Goal: Task Accomplishment & Management: Manage account settings

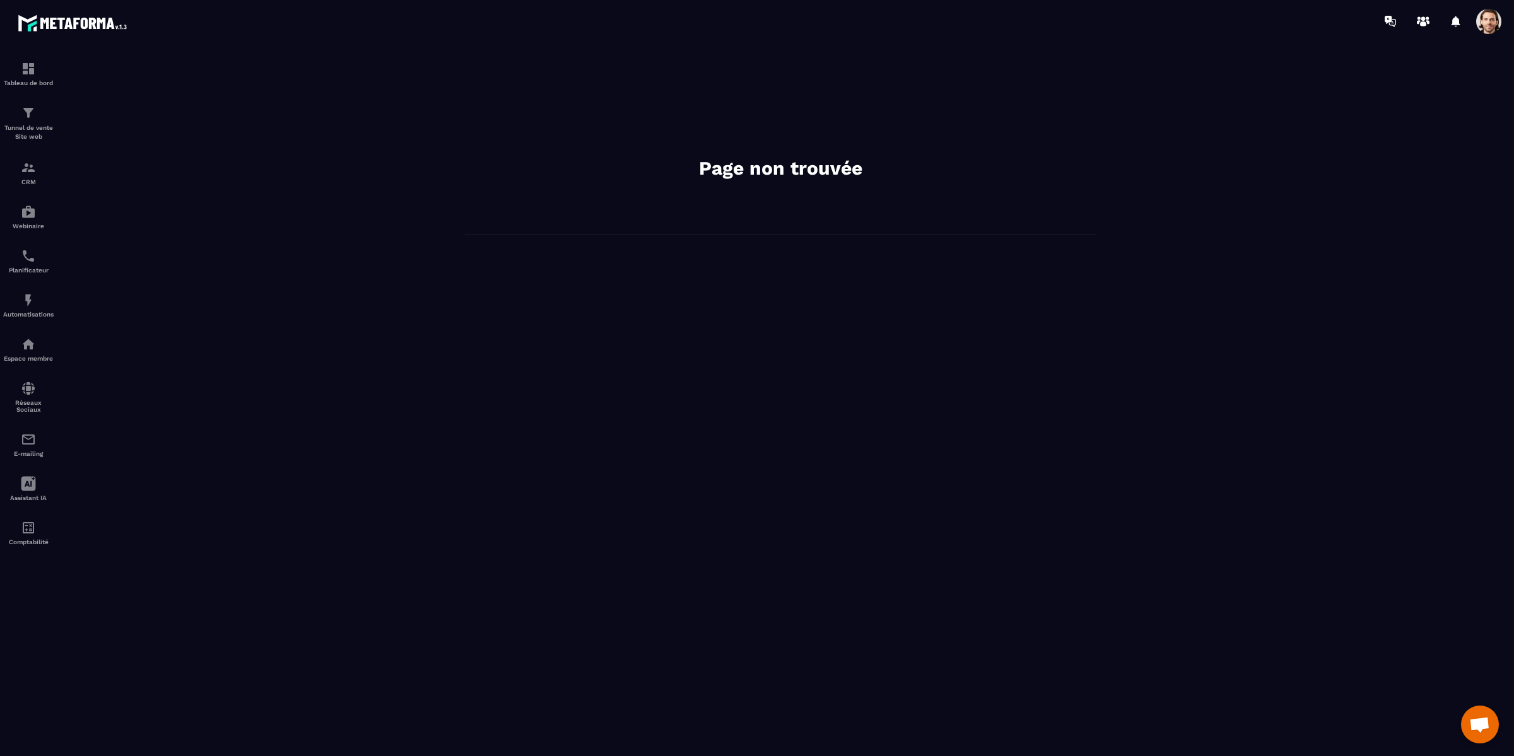
click at [1488, 28] on span at bounding box center [1488, 21] width 25 height 25
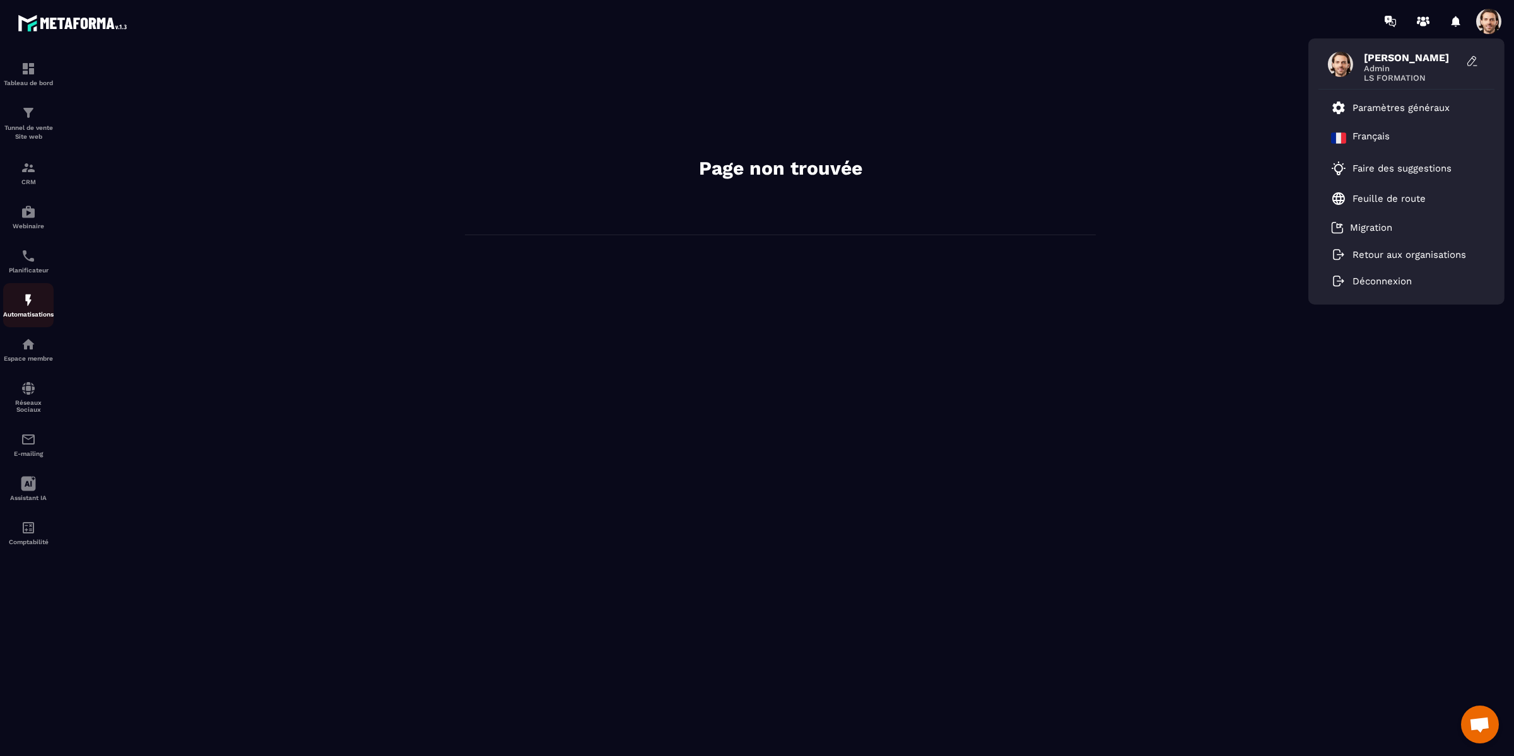
click at [27, 308] on img at bounding box center [28, 300] width 15 height 15
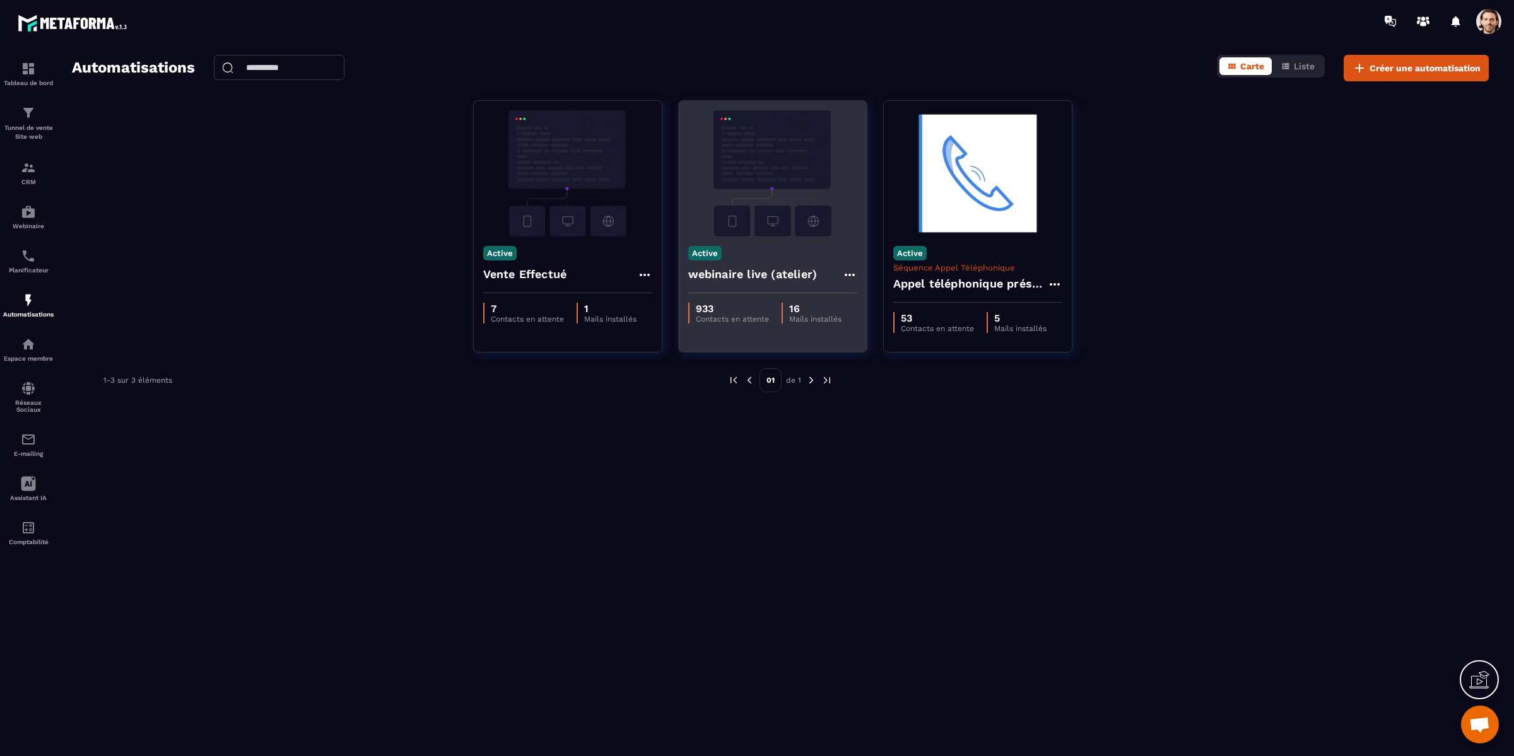
click at [780, 204] on img at bounding box center [772, 173] width 169 height 126
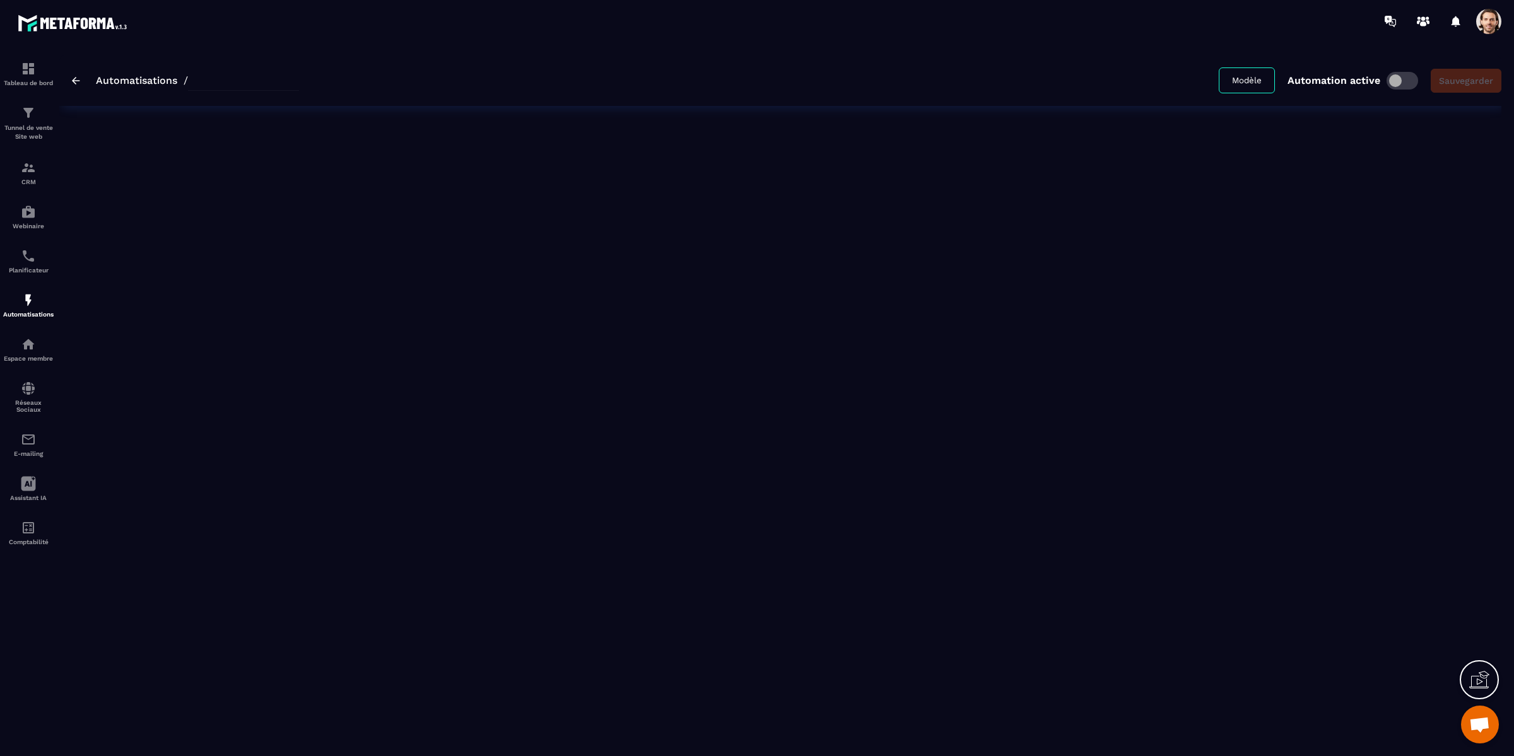
type input "**********"
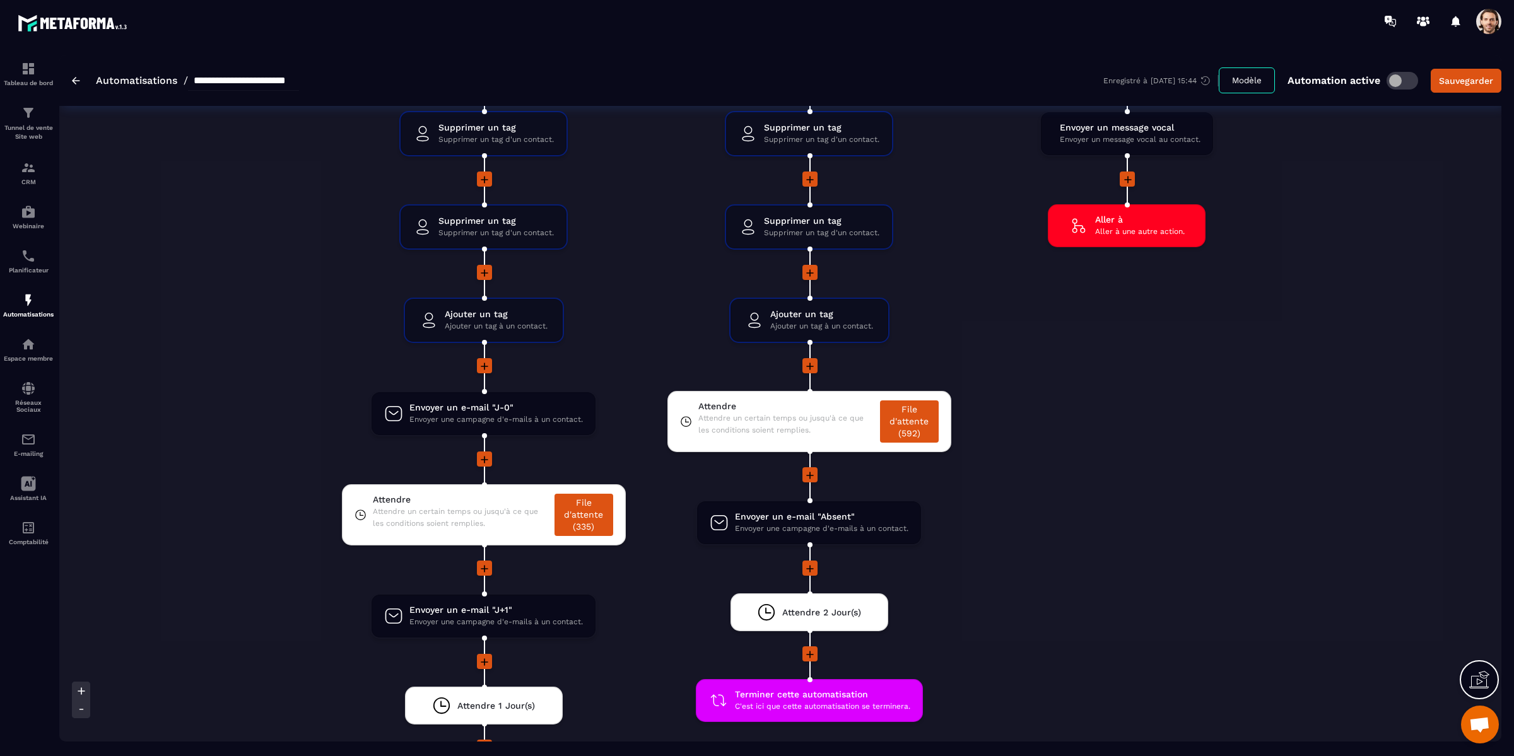
scroll to position [2304, 0]
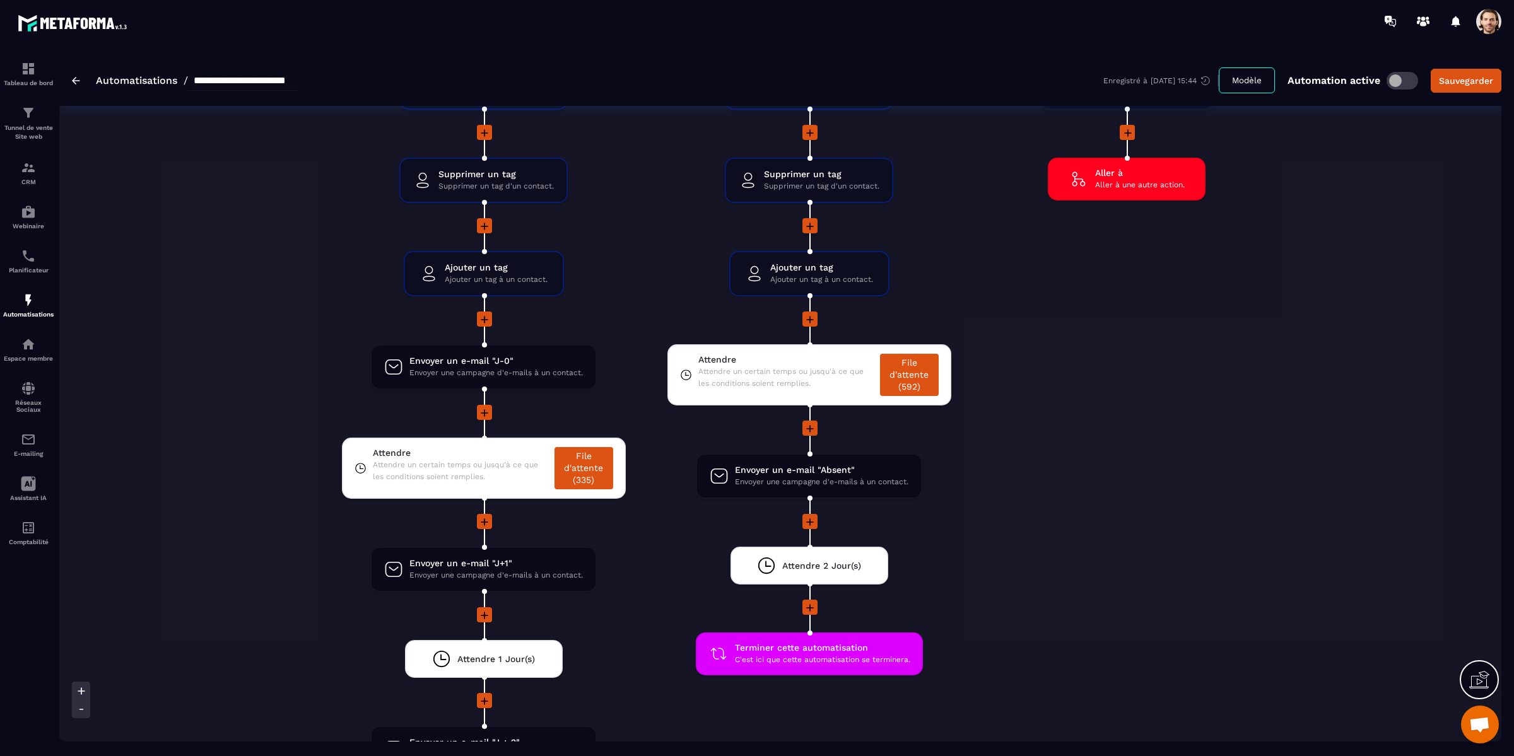
click at [1488, 26] on span at bounding box center [1488, 21] width 25 height 25
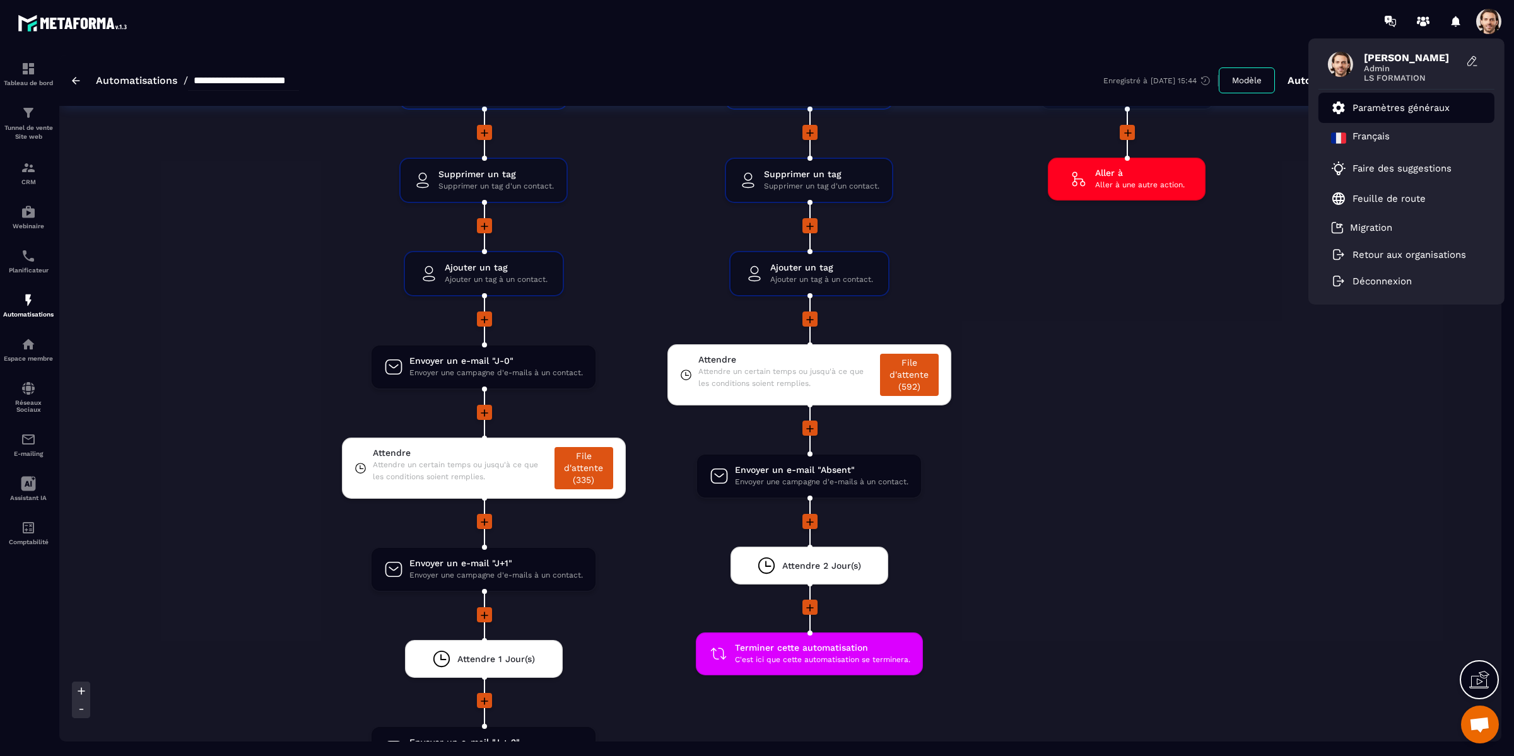
click at [1427, 112] on p "Paramètres généraux" at bounding box center [1401, 107] width 97 height 11
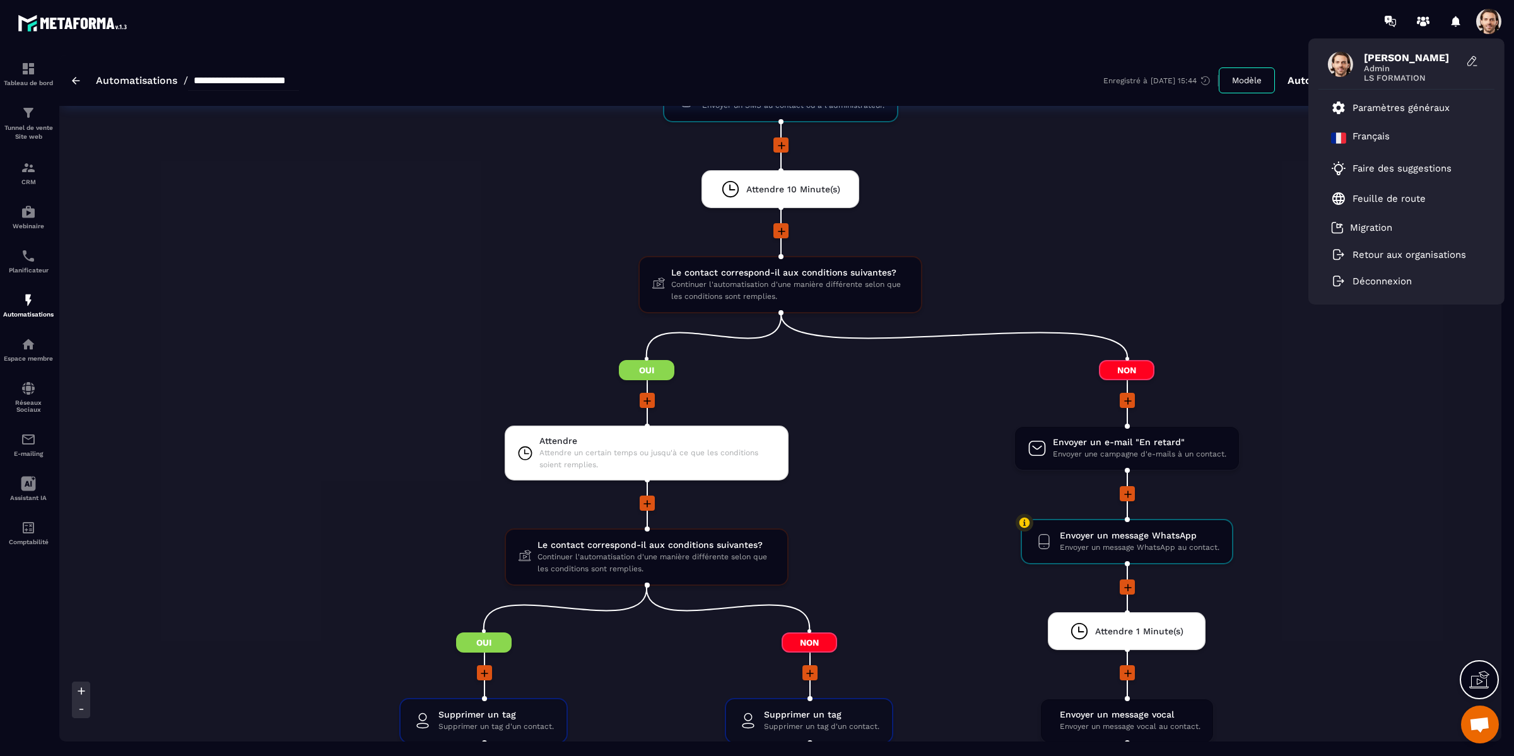
scroll to position [1675, 0]
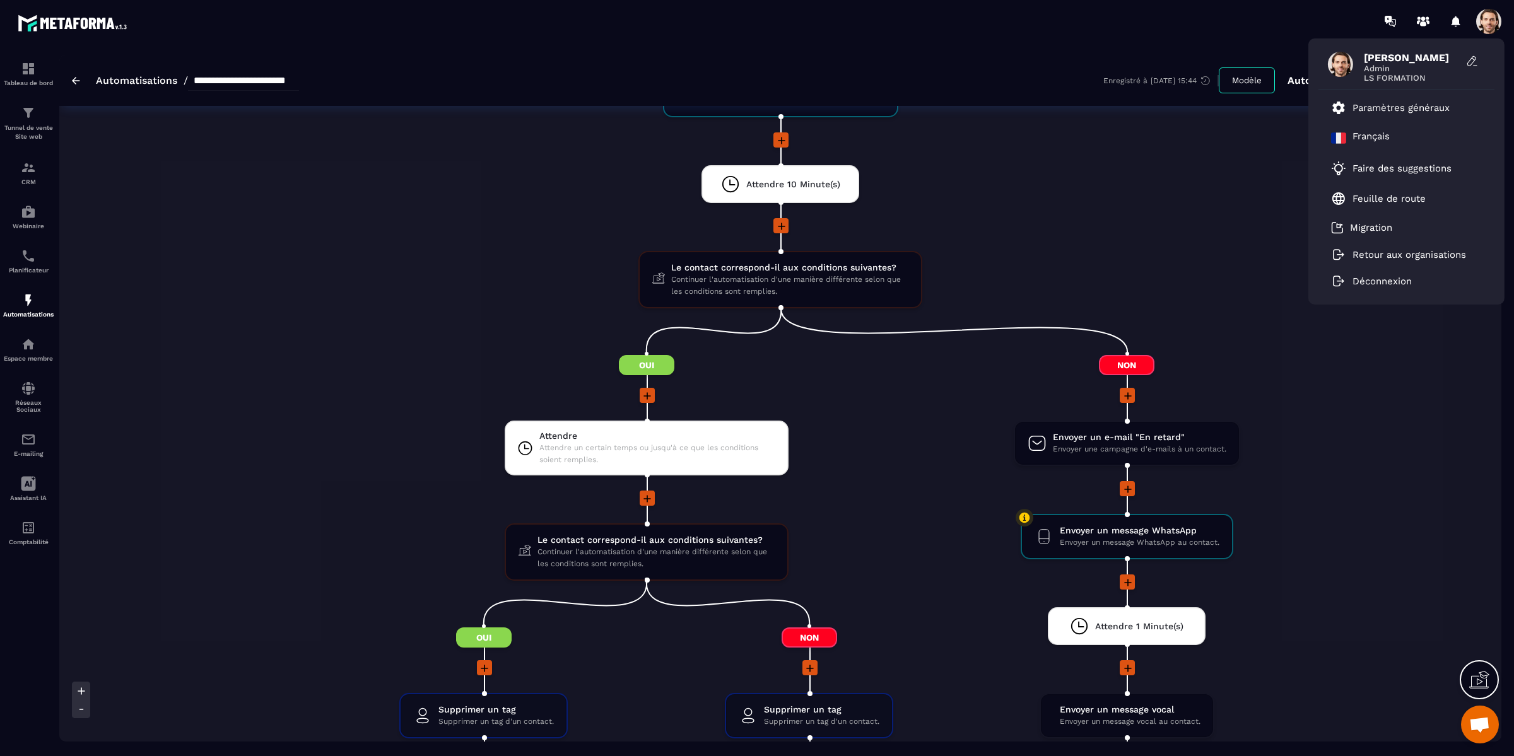
click at [946, 435] on li "Attendre Attendre un certain temps ou jusqu'à ce que les conditions soient remp…" at bounding box center [646, 456] width 651 height 70
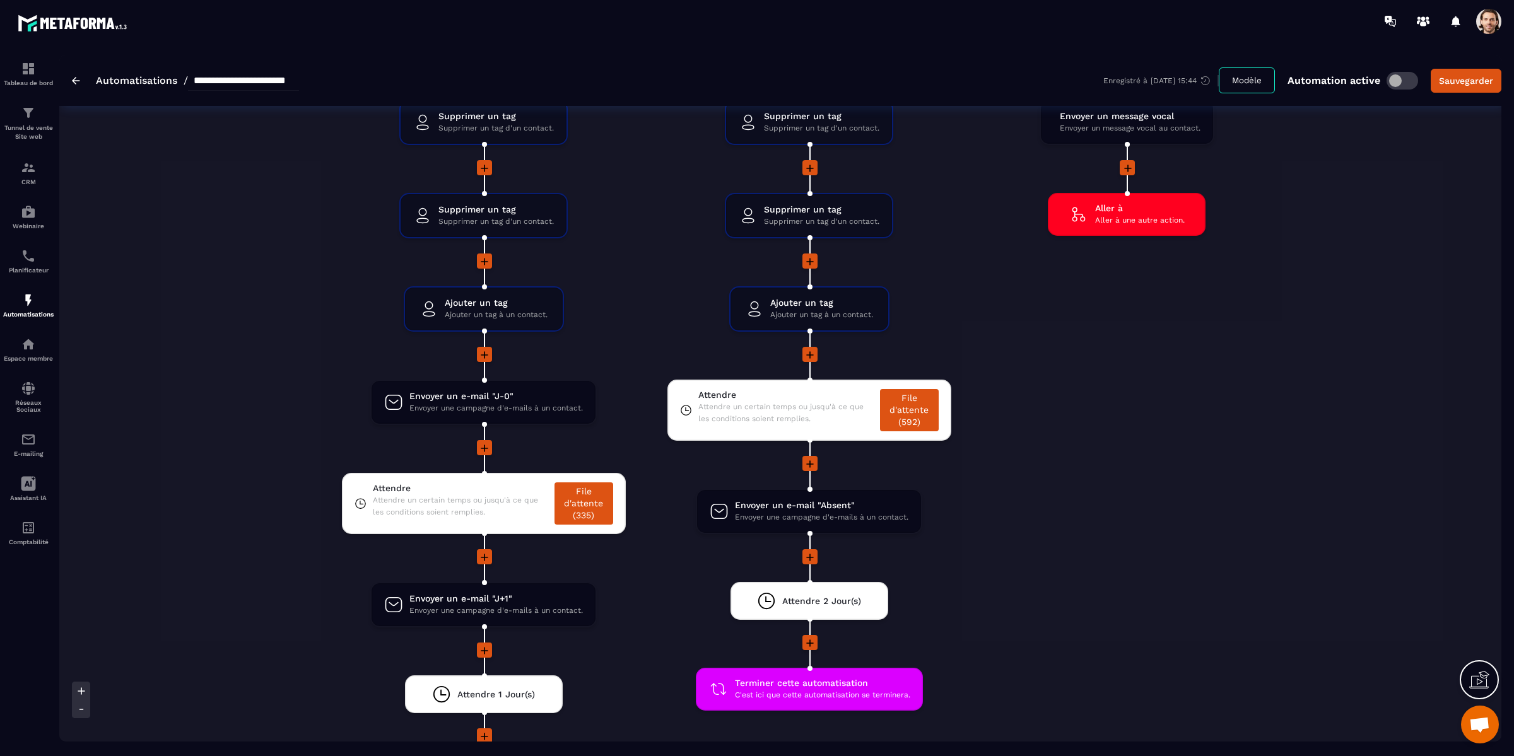
scroll to position [2271, 0]
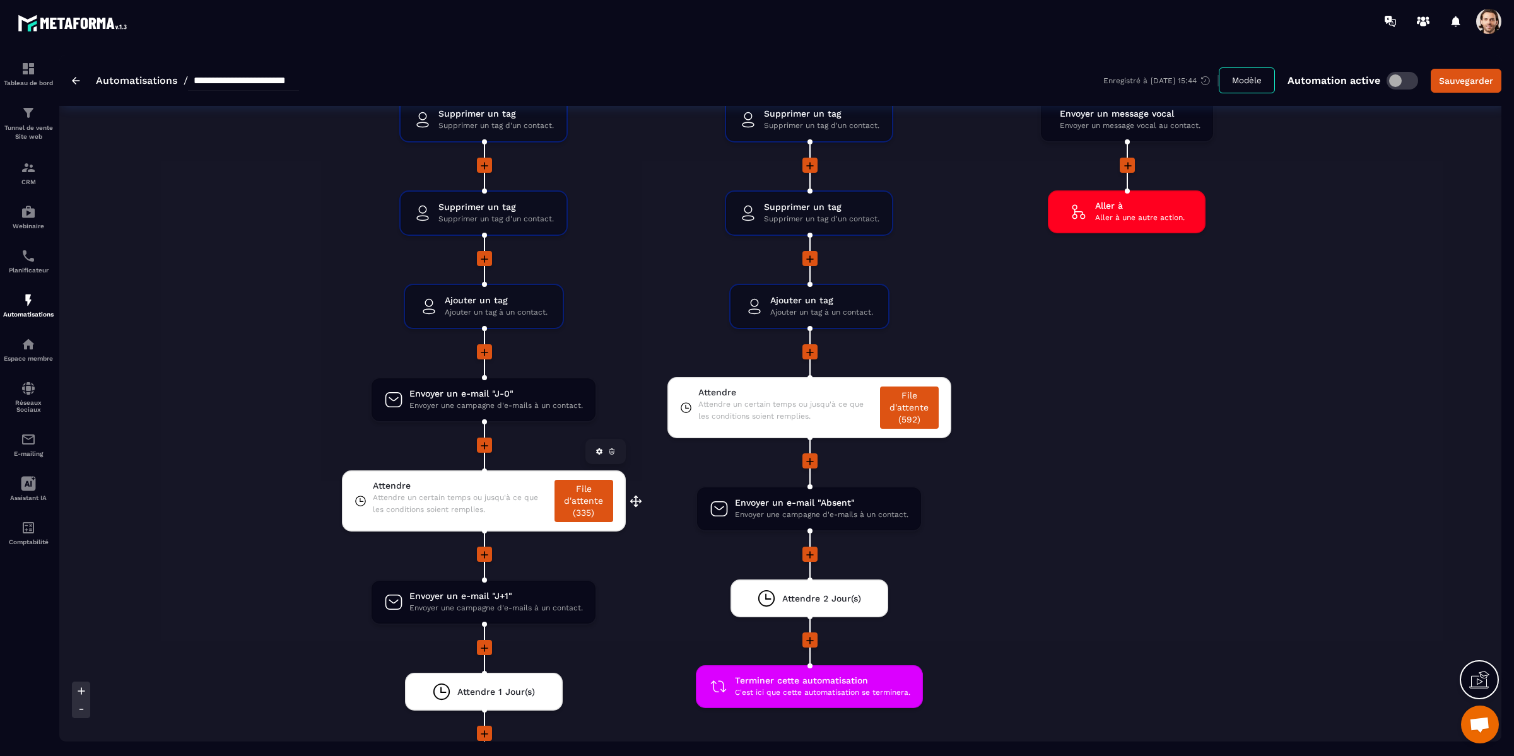
click at [590, 508] on link "File d'attente (335)" at bounding box center [584, 501] width 58 height 42
click at [1051, 328] on div "Non Envoyer un e-mail "En retard" Envoyer une campagne d'e-mails à un contact. …" at bounding box center [1127, 700] width 268 height 1883
click at [1051, 362] on div "Non Envoyer un e-mail "En retard" Envoyer une campagne d'e-mails à un contact. …" at bounding box center [1127, 700] width 268 height 1883
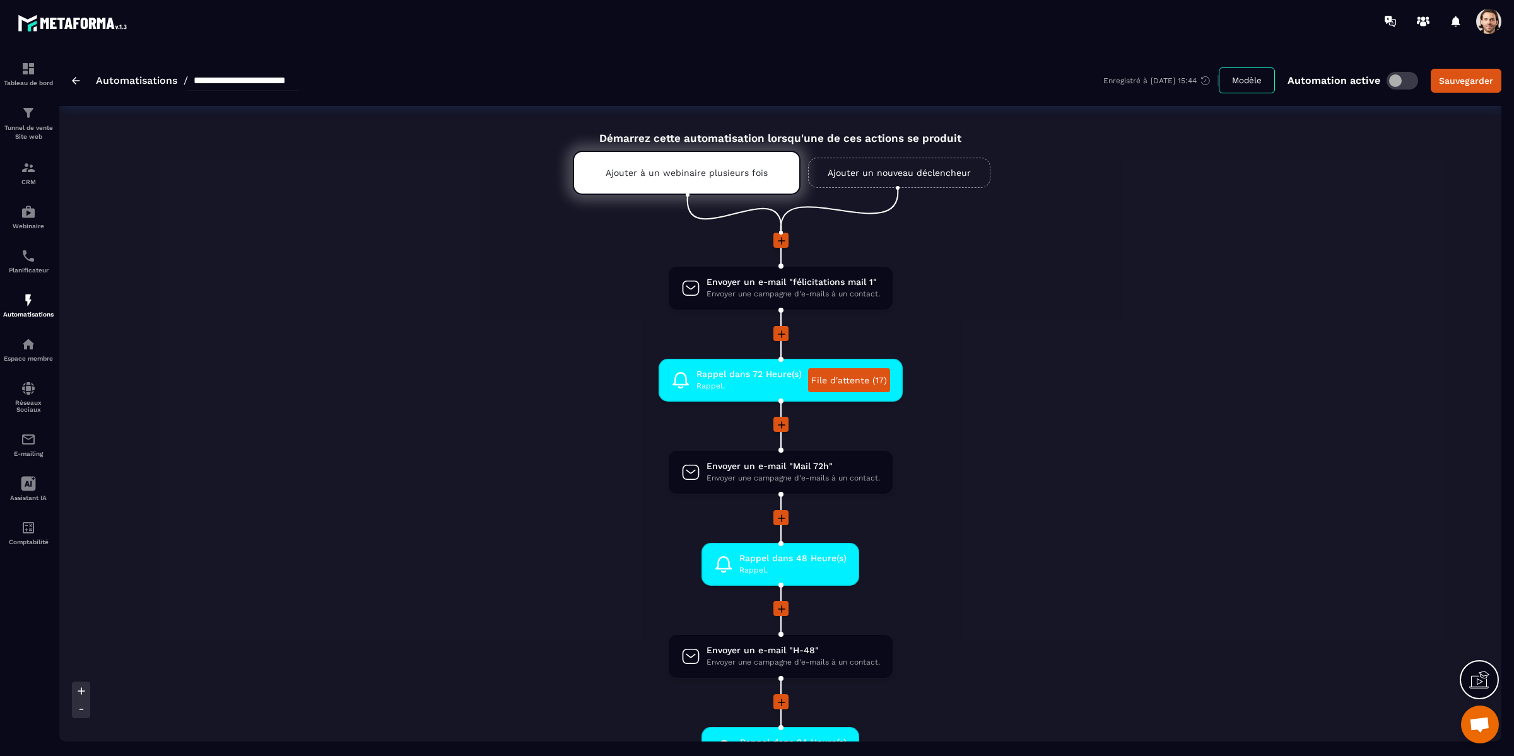
scroll to position [0, 0]
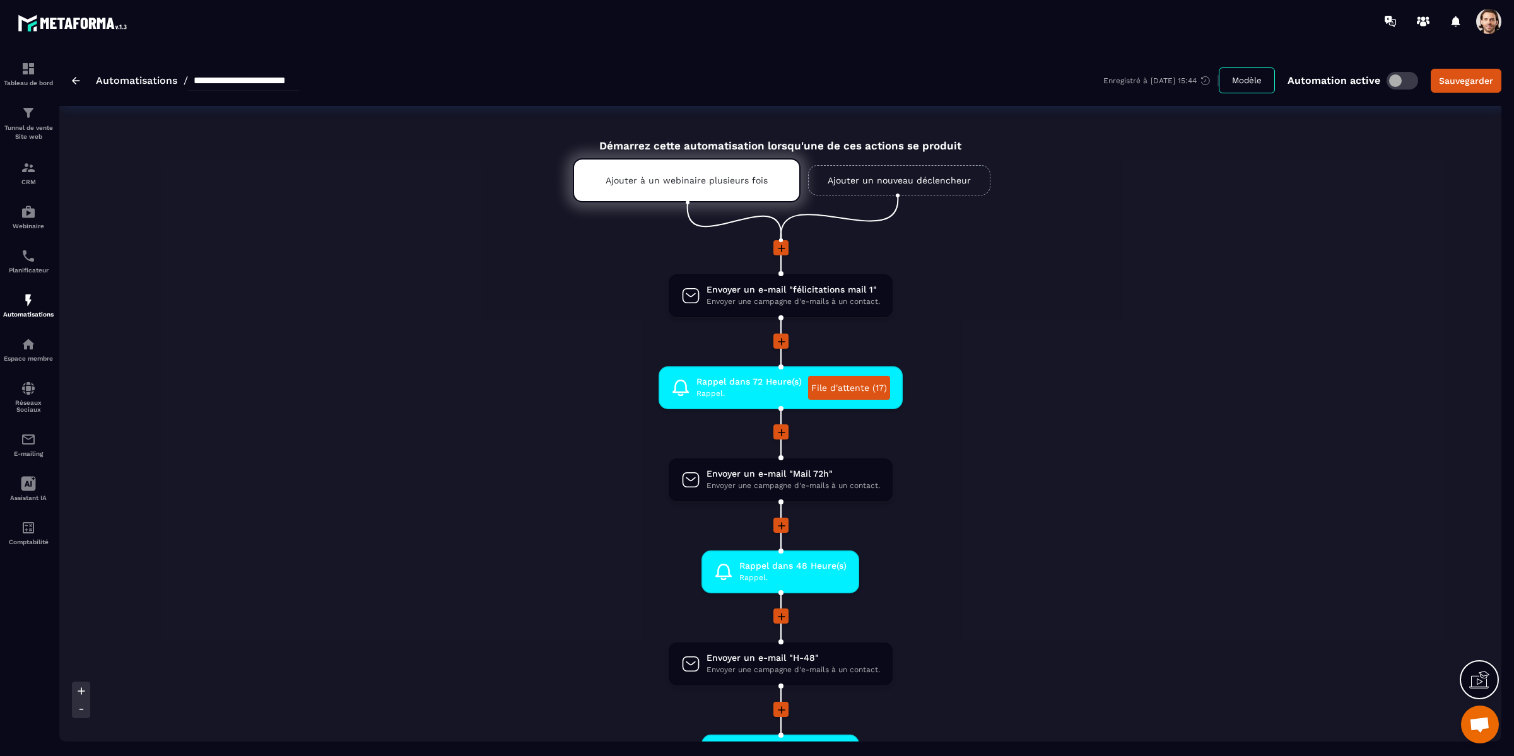
click at [977, 502] on li "Envoyer un e-mail "Mail 72h" Envoyer une campagne d'e-mails à un contact. drag-…" at bounding box center [780, 487] width 961 height 61
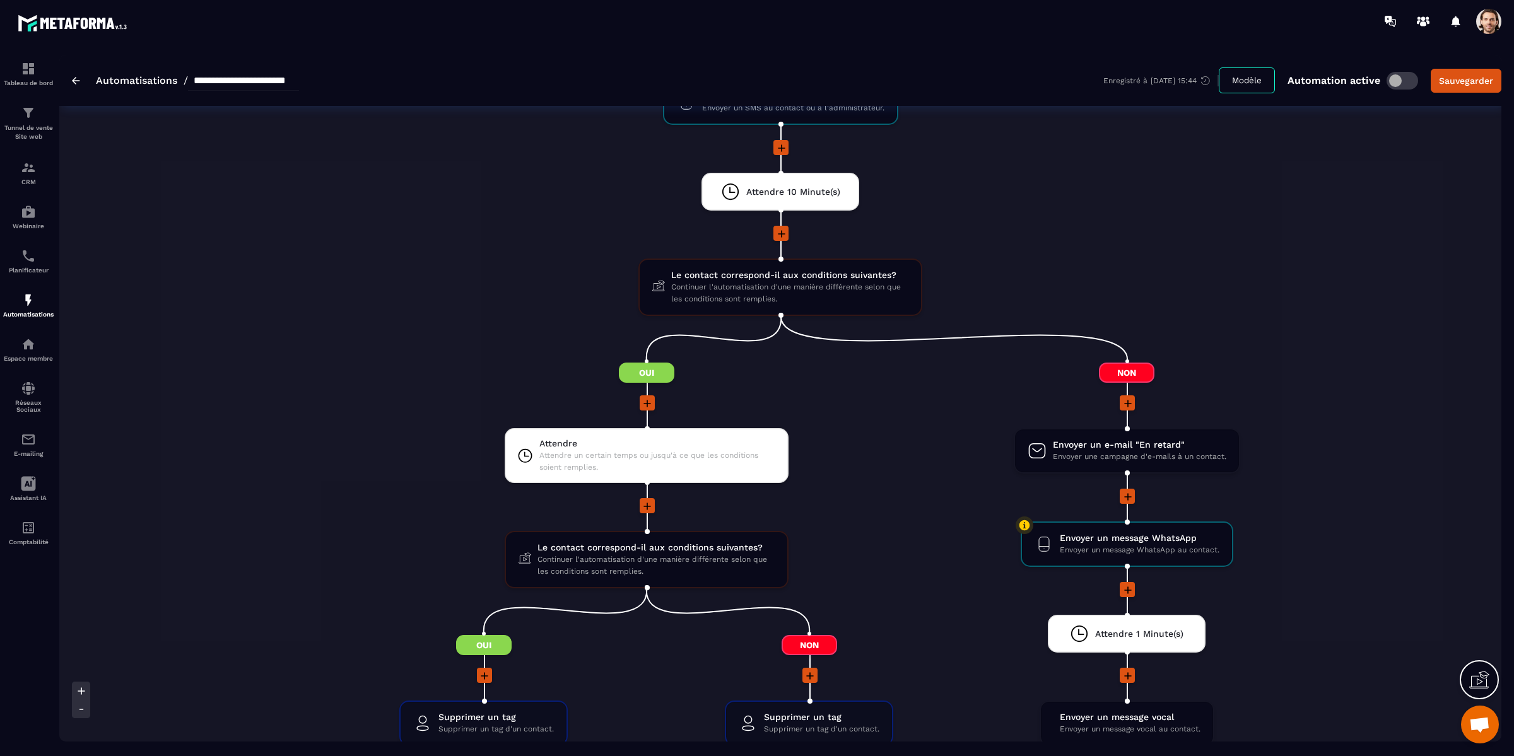
scroll to position [1726, 0]
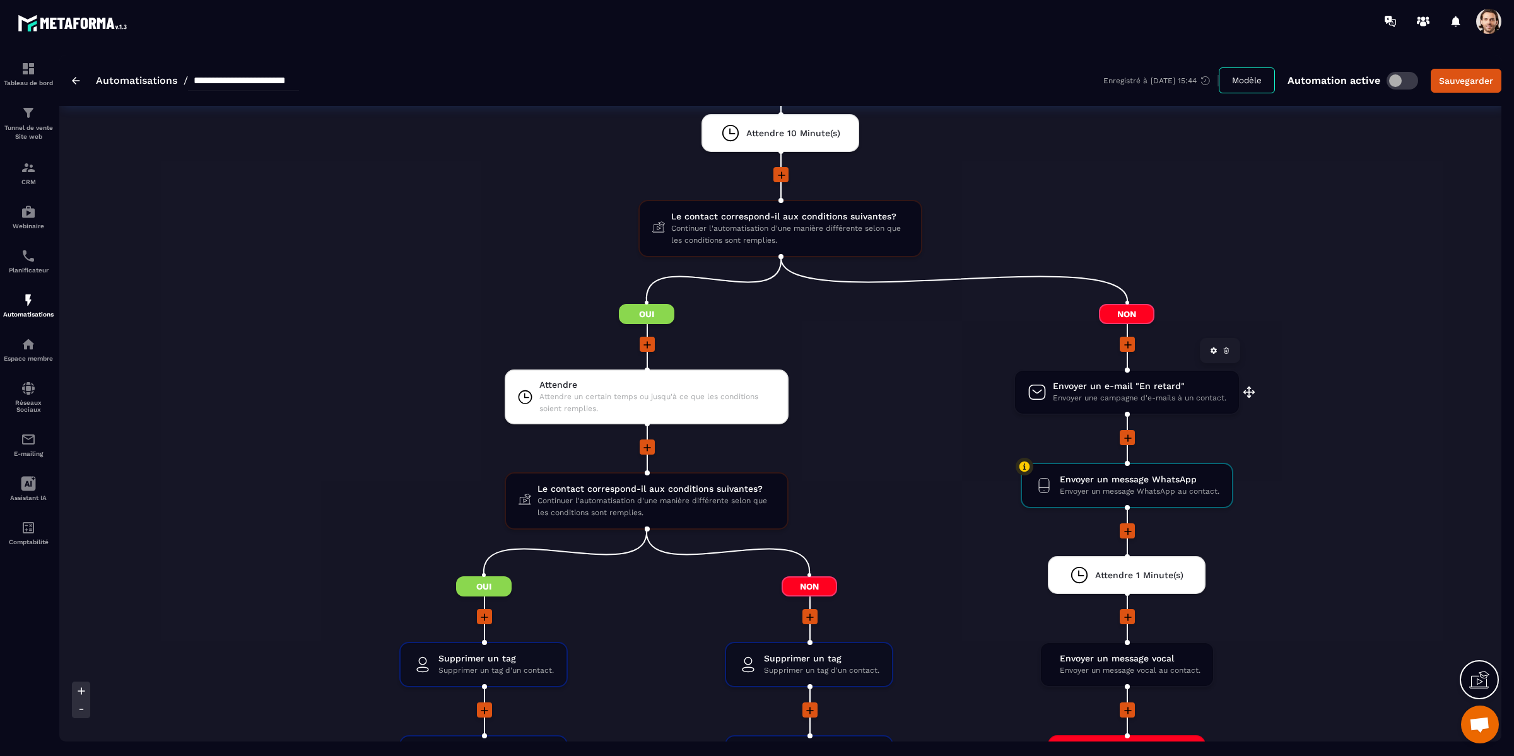
click at [1119, 396] on span "Envoyer une campagne d'e-mails à un contact." at bounding box center [1139, 398] width 173 height 12
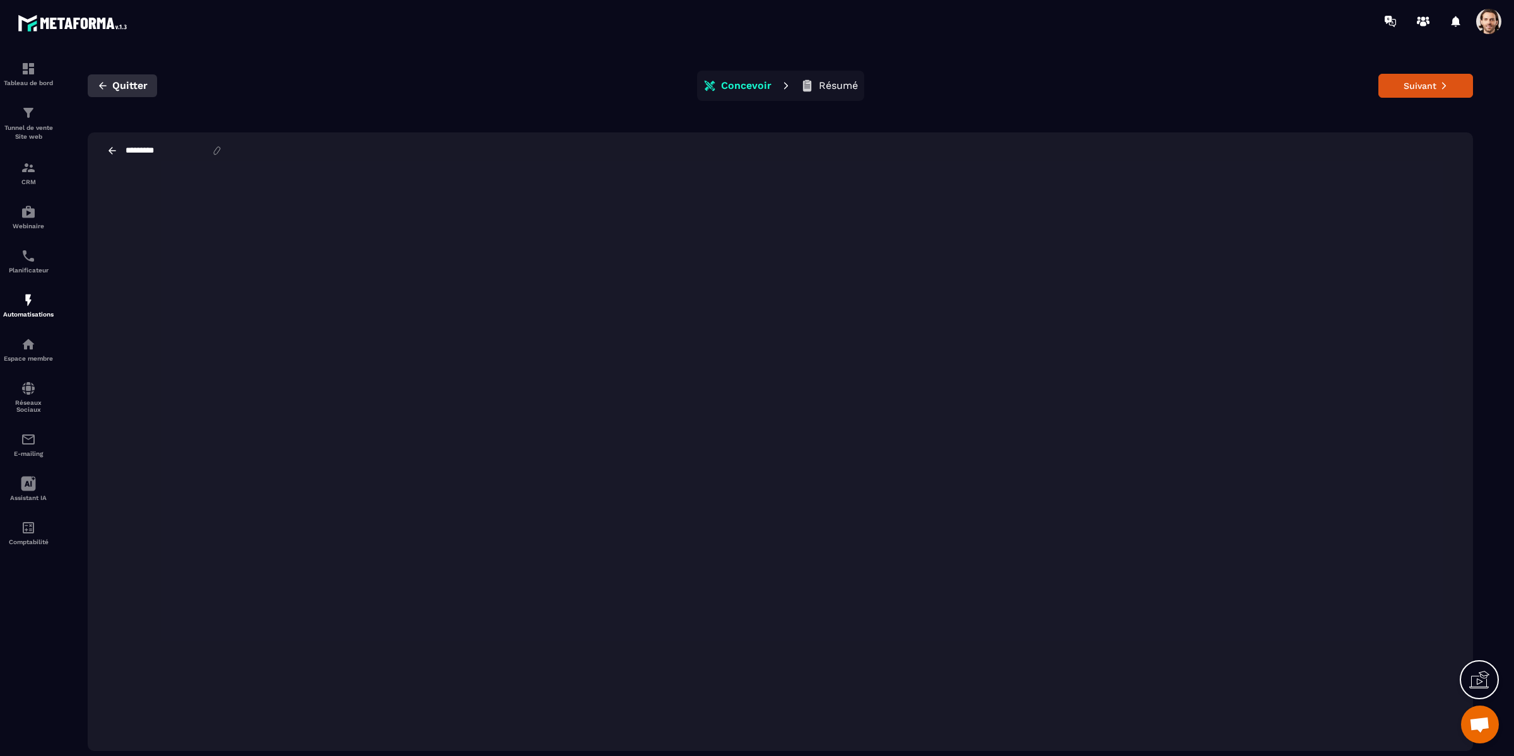
click at [103, 88] on icon "button" at bounding box center [102, 85] width 11 height 11
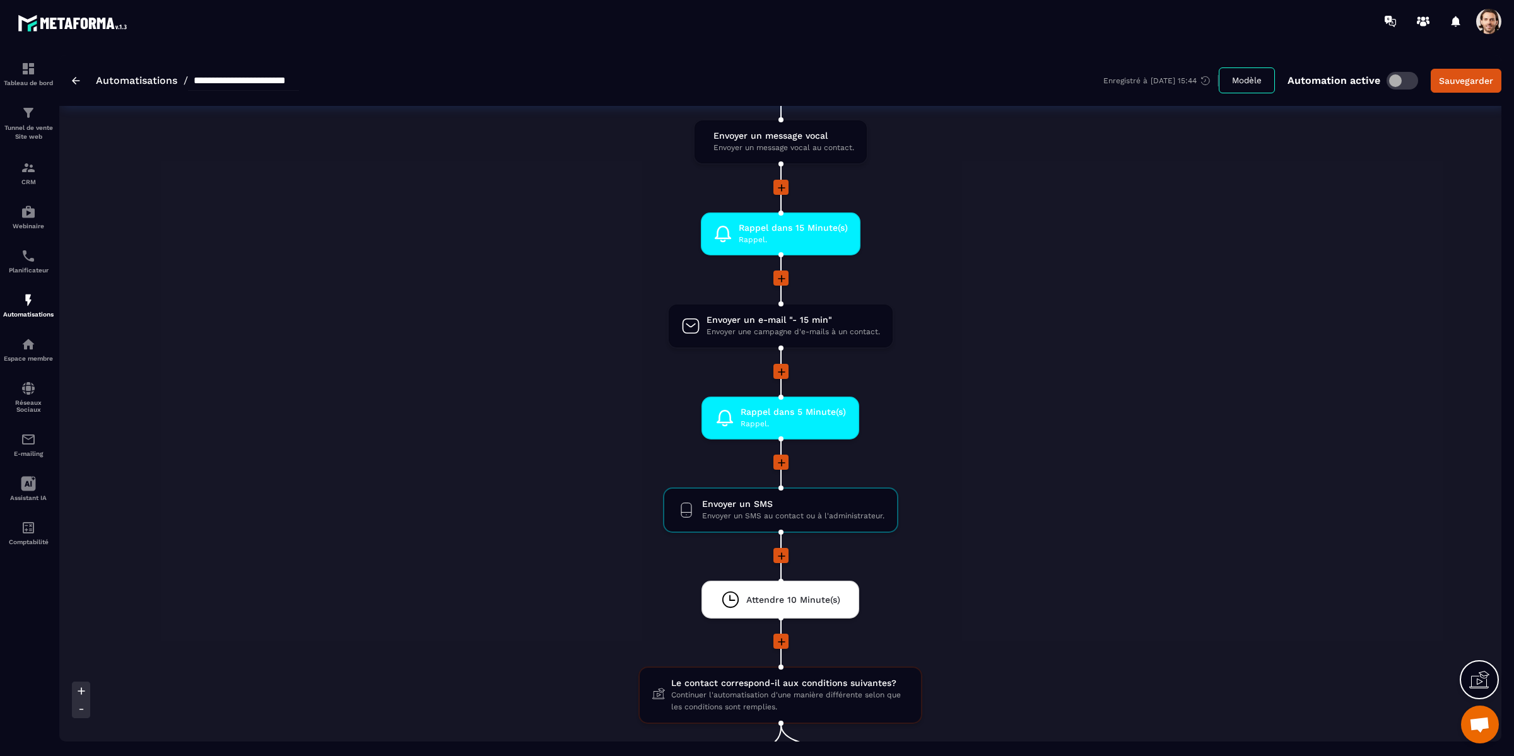
scroll to position [1228, 0]
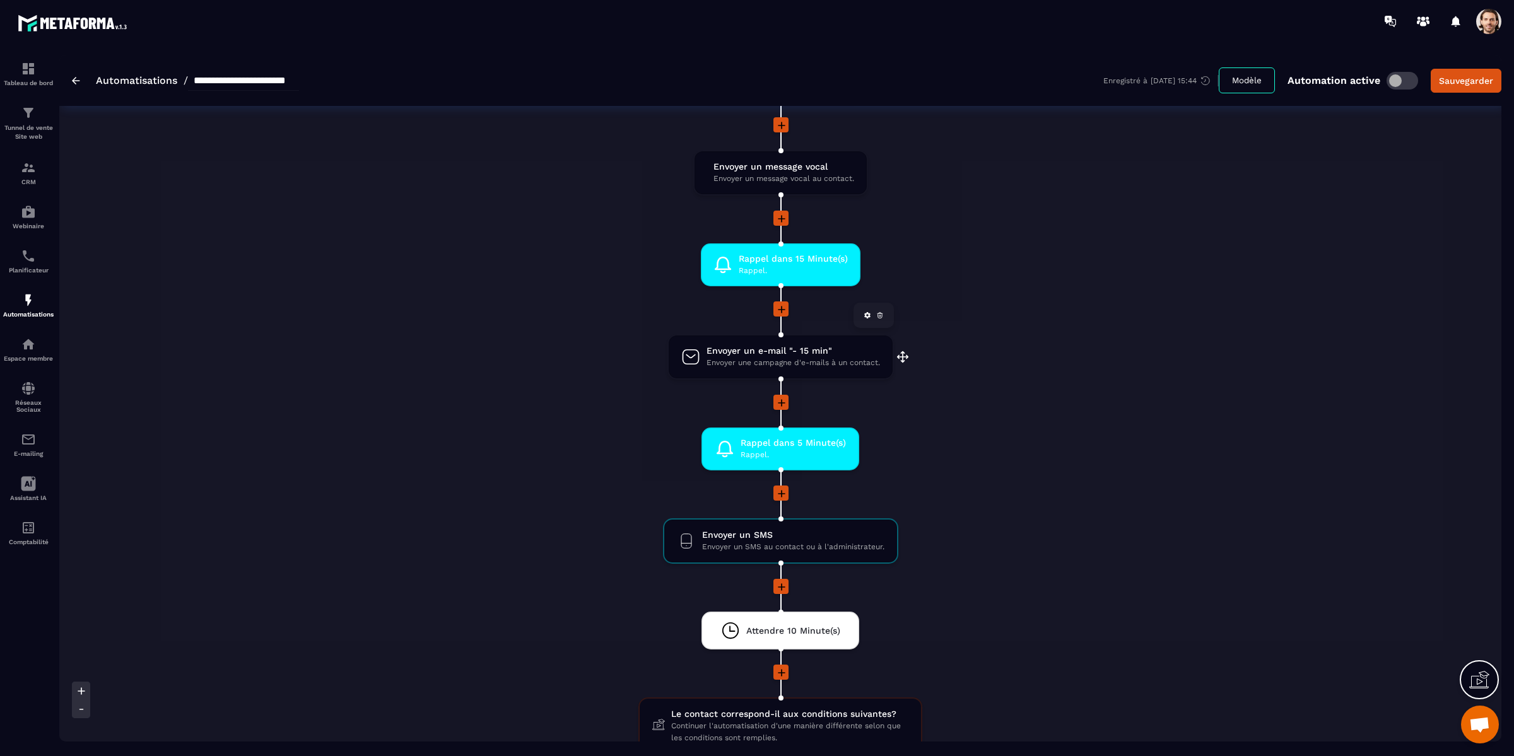
click at [839, 357] on span "Envoyer une campagne d'e-mails à un contact." at bounding box center [793, 363] width 173 height 12
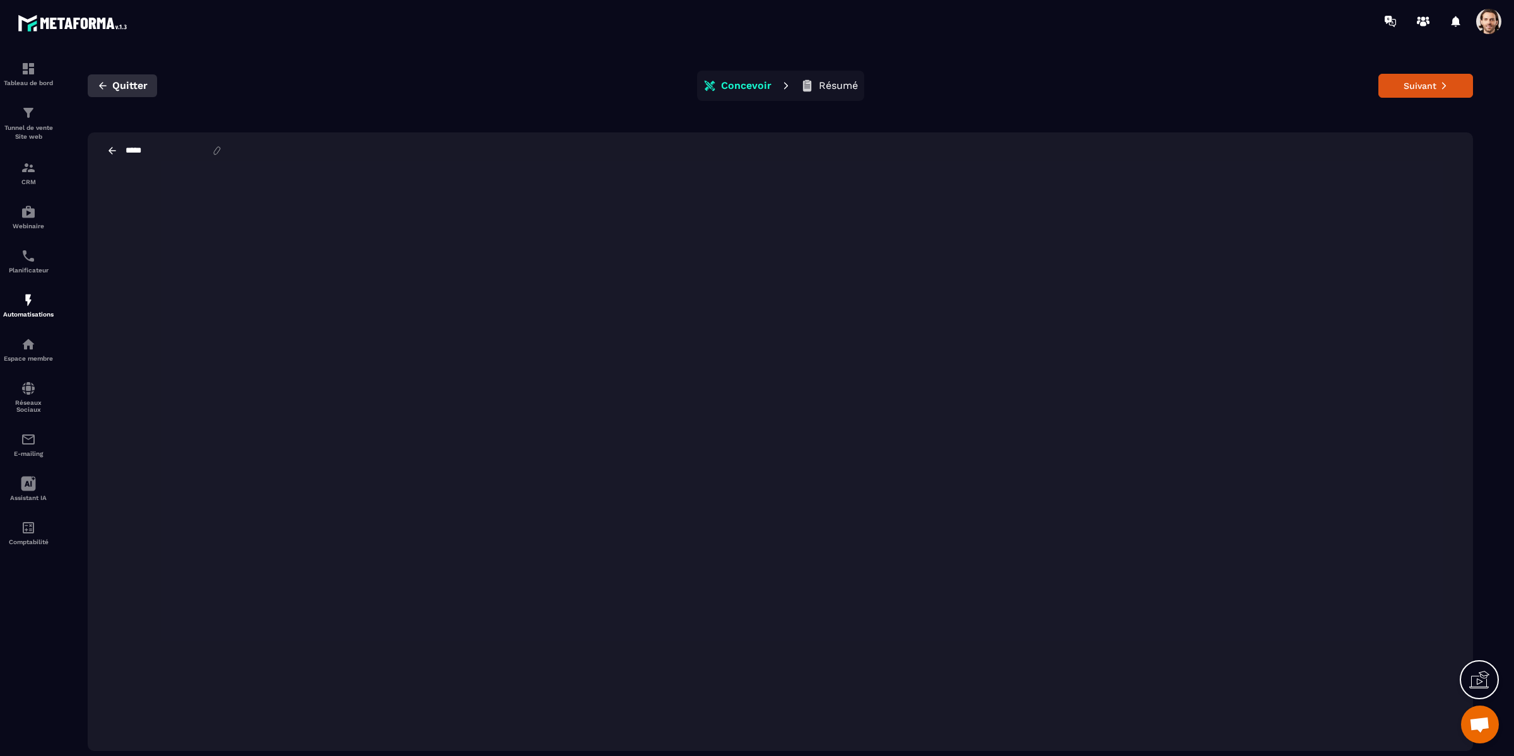
click at [101, 88] on icon "button" at bounding box center [102, 85] width 11 height 11
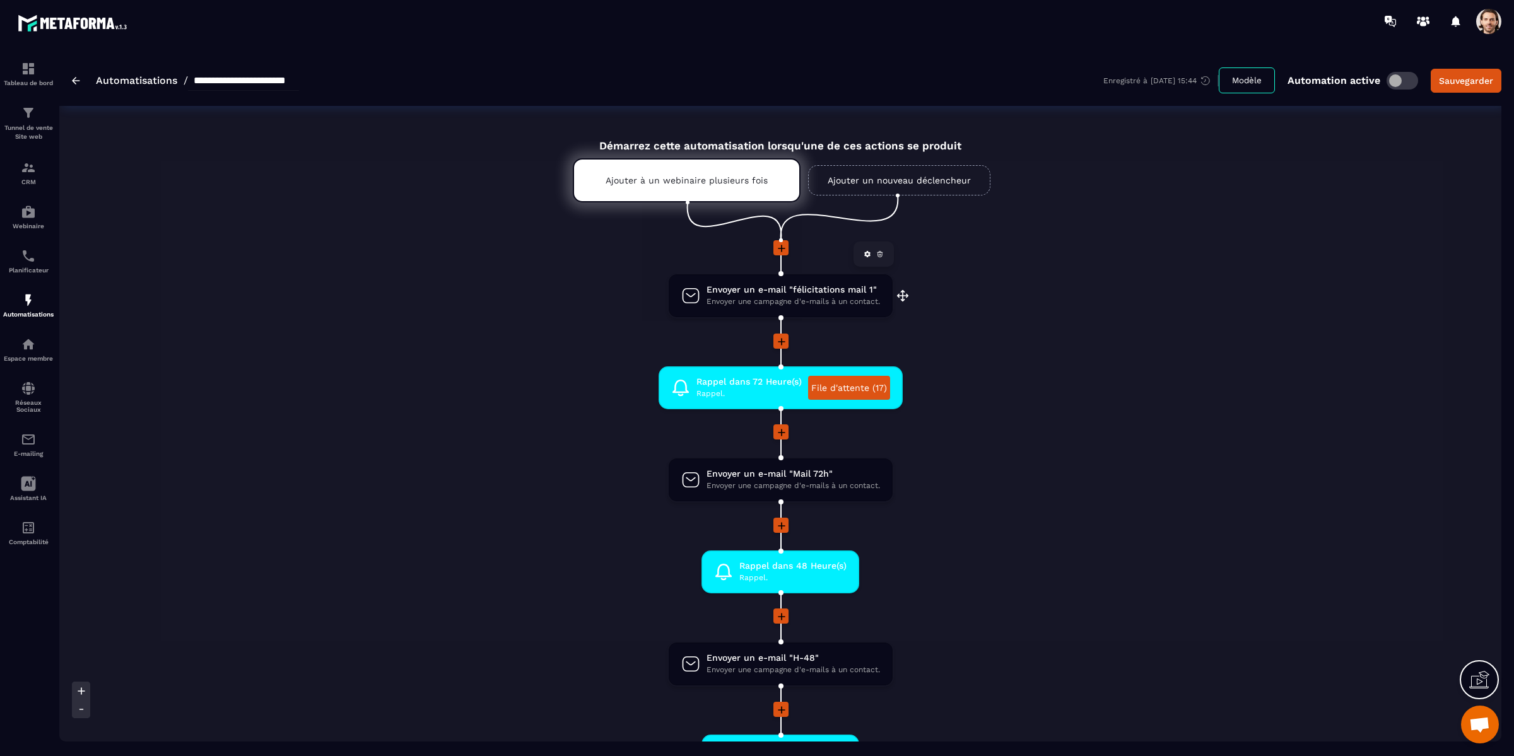
click at [823, 301] on span "Envoyer une campagne d'e-mails à un contact." at bounding box center [793, 302] width 173 height 12
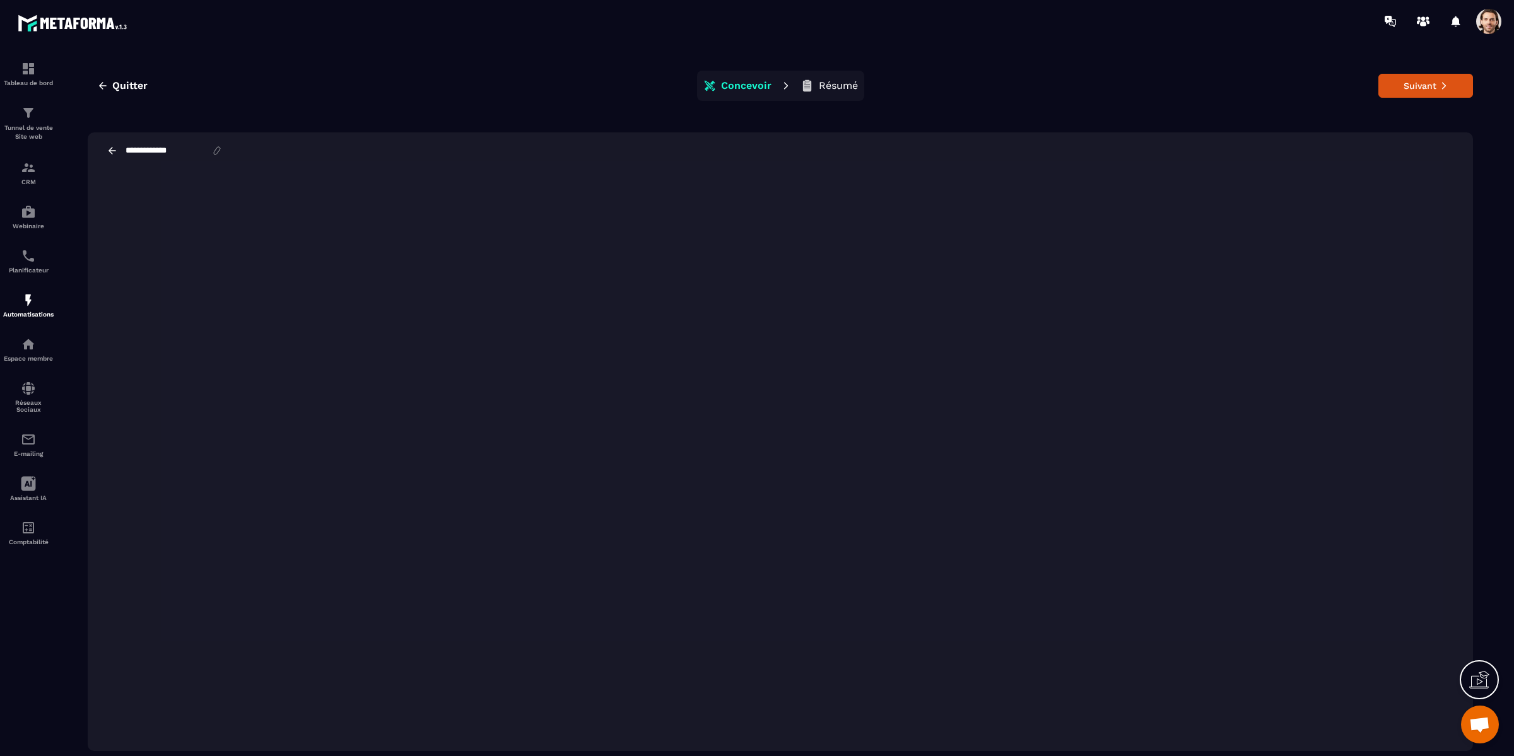
scroll to position [4, 0]
